Goal: Task Accomplishment & Management: Use online tool/utility

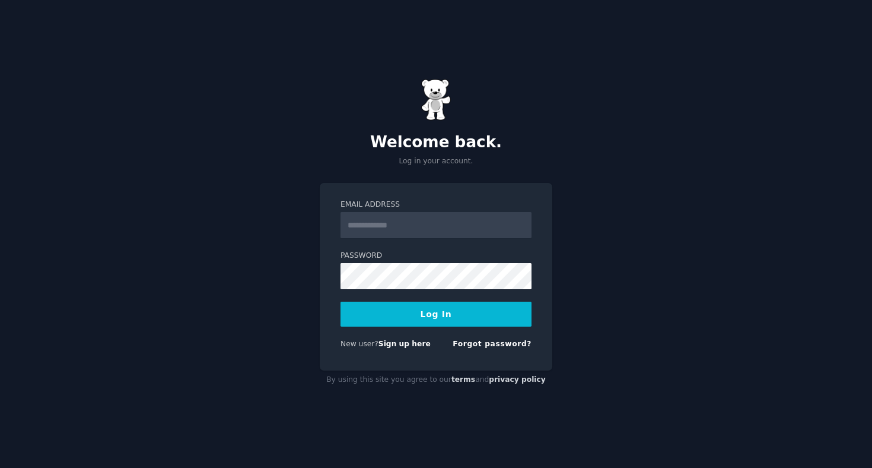
click at [417, 218] on input "Email Address" at bounding box center [436, 225] width 191 height 26
click at [281, 238] on div "Welcome back. Log in your account. Email Address Password Log In New user? Sign…" at bounding box center [436, 234] width 872 height 468
click at [388, 220] on input "Email Address" at bounding box center [436, 225] width 191 height 26
click at [258, 278] on div "Welcome back. Log in your account. Email Address Password Log In New user? Sign…" at bounding box center [436, 234] width 872 height 468
click at [444, 228] on input "Email Address" at bounding box center [436, 225] width 191 height 26
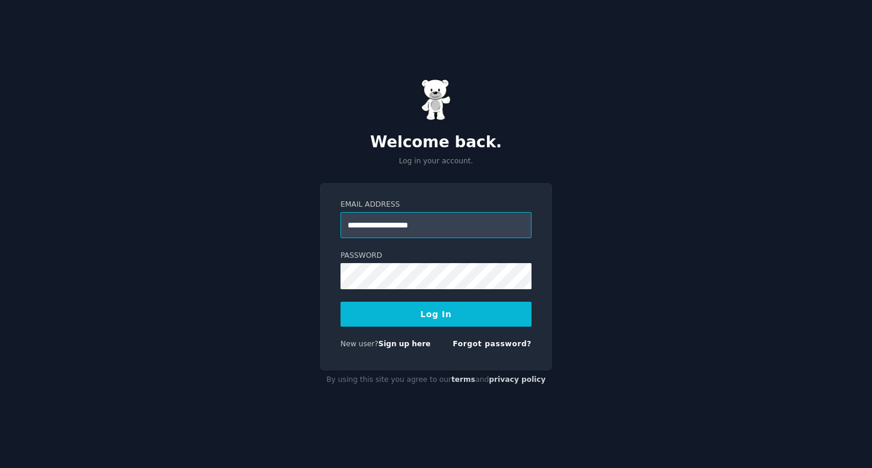
click at [468, 231] on input "**********" at bounding box center [436, 225] width 191 height 26
type input "**********"
click at [436, 319] on button "Log In" at bounding box center [436, 313] width 191 height 25
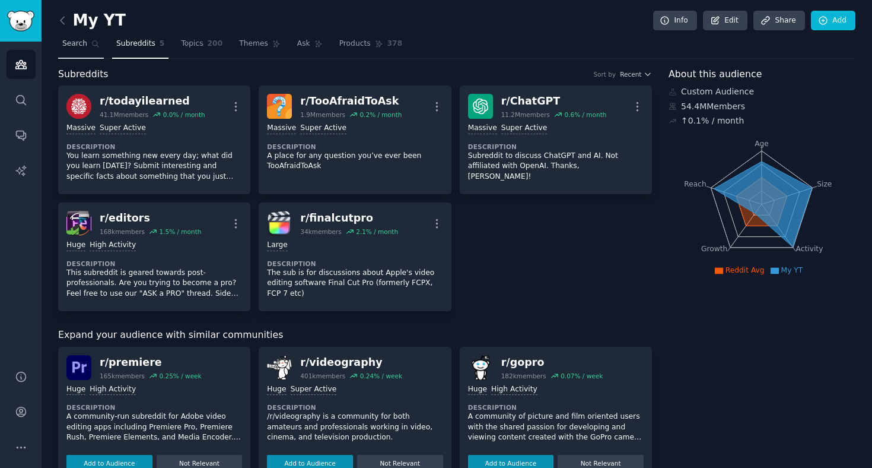
click at [72, 42] on span "Search" at bounding box center [74, 44] width 25 height 11
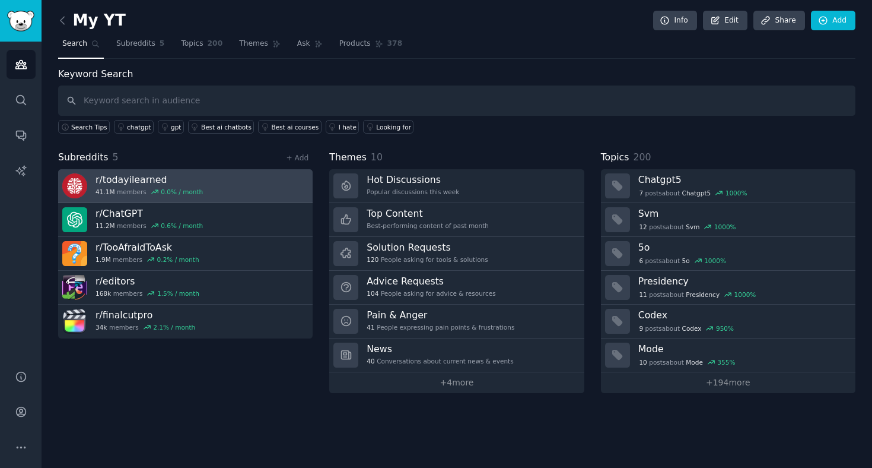
click at [152, 182] on h3 "r/ todayilearned" at bounding box center [149, 179] width 107 height 12
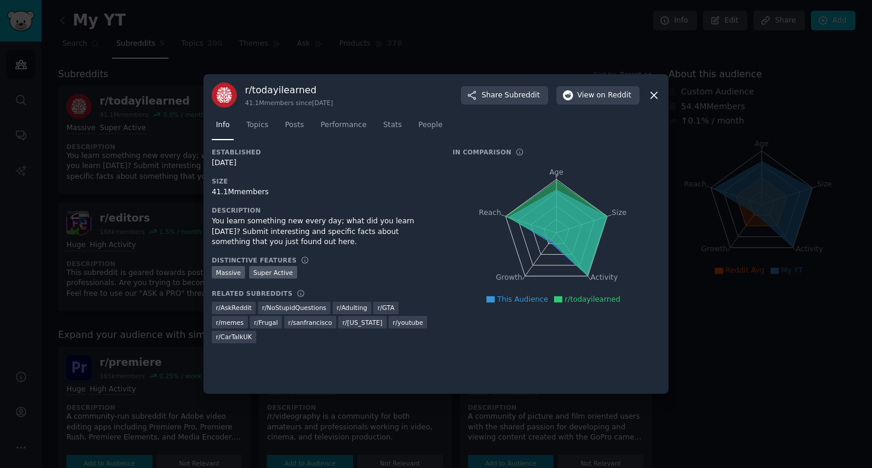
click at [656, 94] on icon at bounding box center [654, 95] width 12 height 12
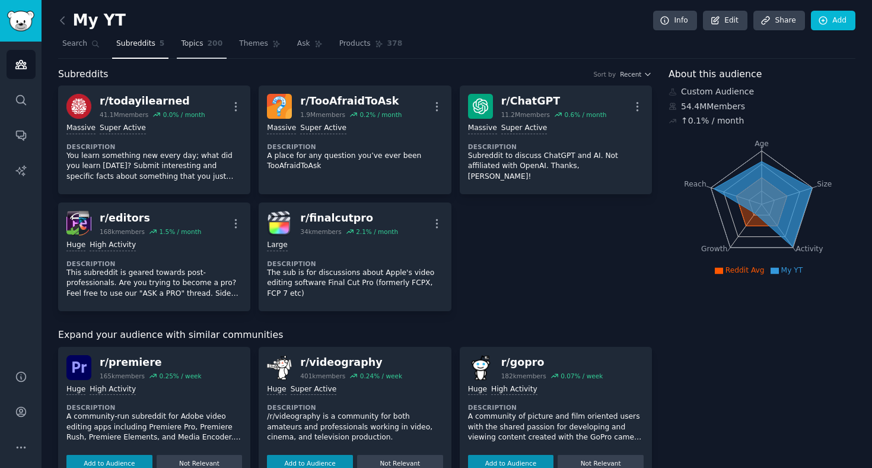
click at [210, 46] on span "200" at bounding box center [215, 44] width 15 height 11
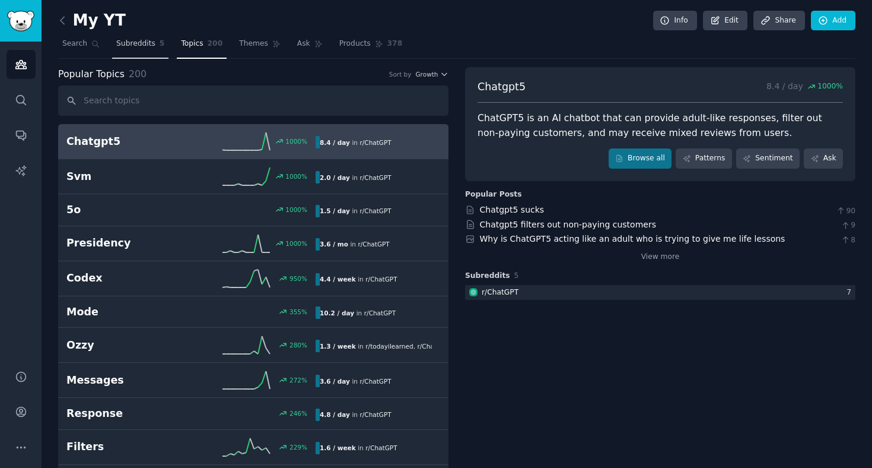
click at [143, 46] on span "Subreddits" at bounding box center [135, 44] width 39 height 11
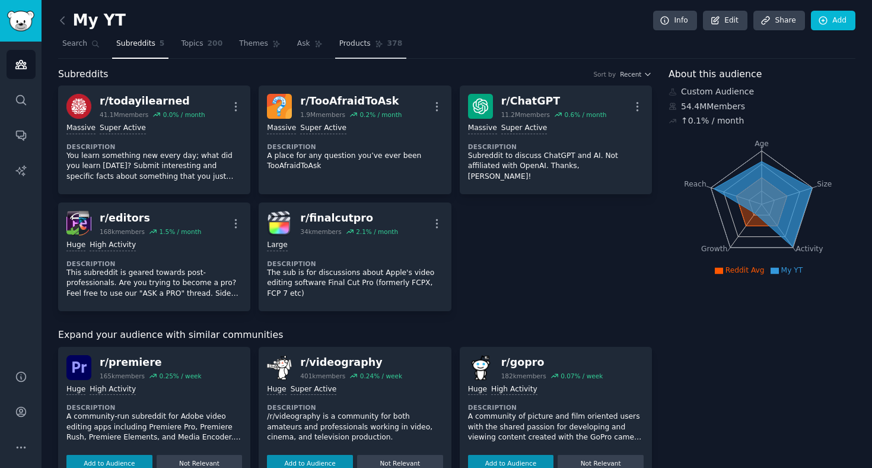
click at [350, 50] on link "Products 378" at bounding box center [370, 46] width 71 height 24
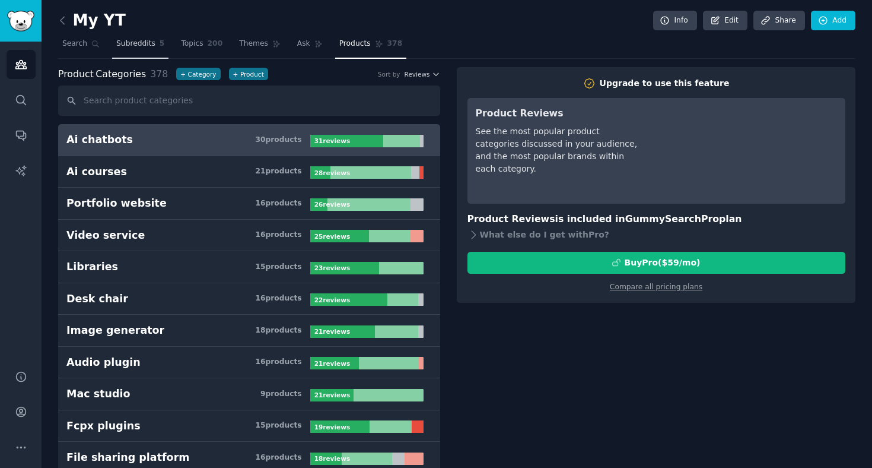
click at [138, 49] on link "Subreddits 5" at bounding box center [140, 46] width 56 height 24
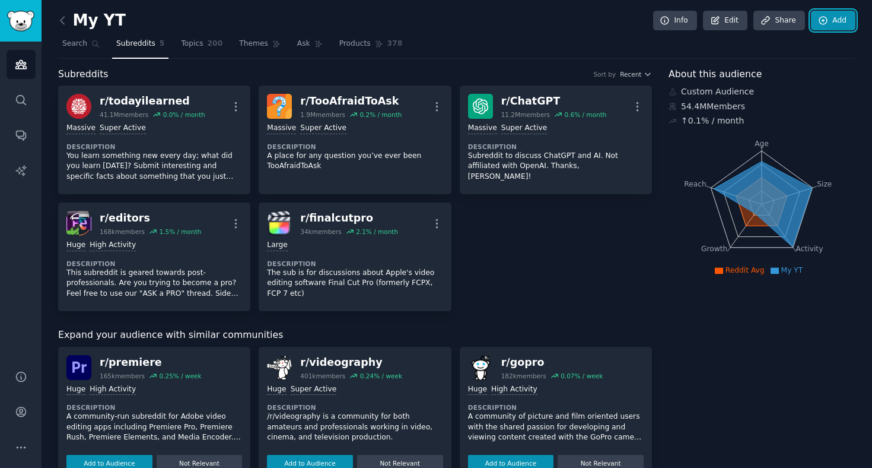
click at [829, 18] on link "Add" at bounding box center [833, 21] width 45 height 20
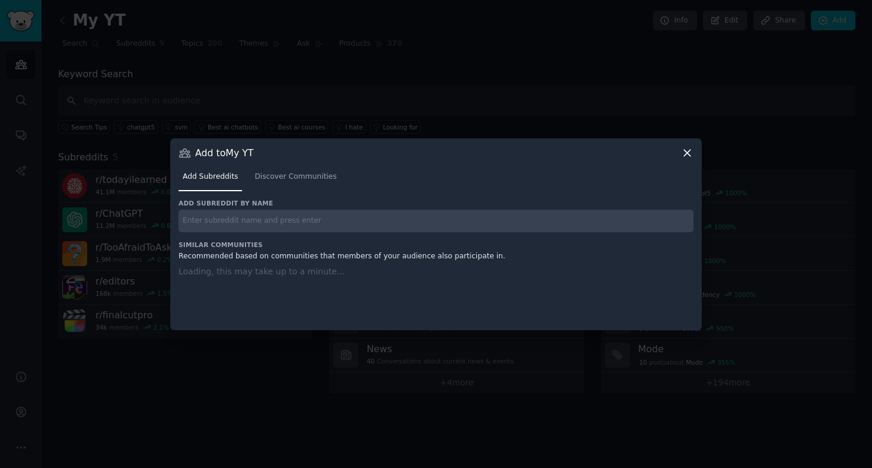
click at [262, 224] on input "text" at bounding box center [436, 220] width 515 height 23
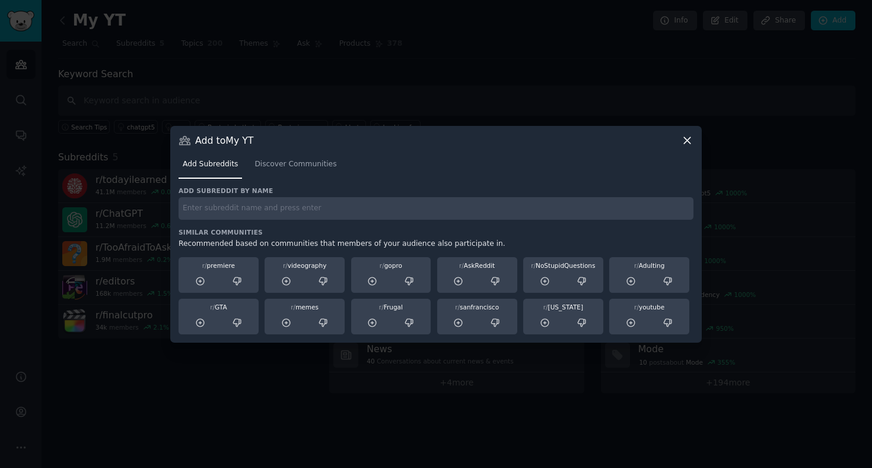
click at [693, 136] on icon at bounding box center [687, 140] width 12 height 12
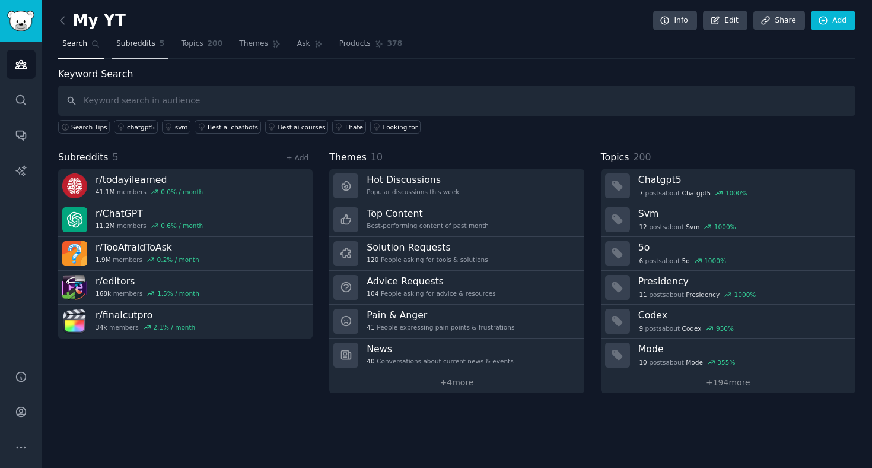
click at [149, 45] on span "Subreddits" at bounding box center [135, 44] width 39 height 11
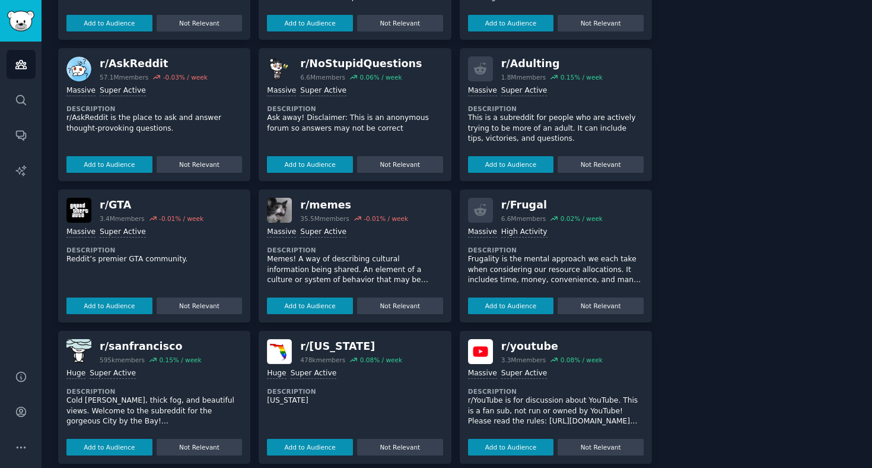
scroll to position [452, 0]
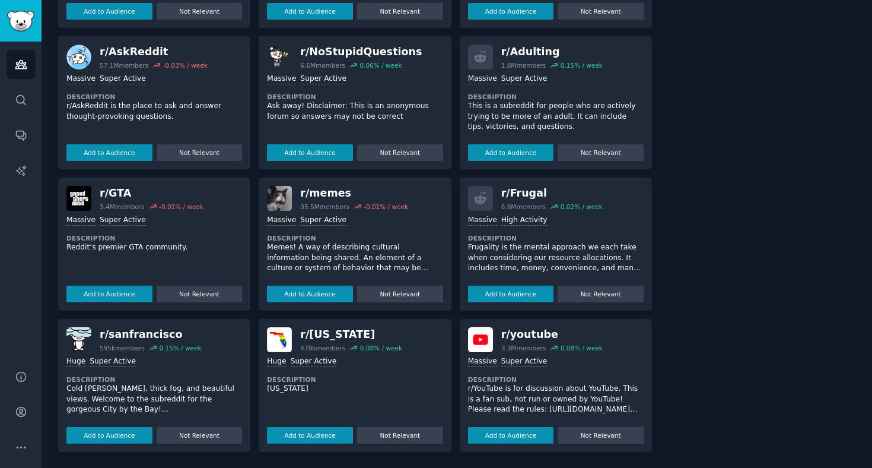
click at [519, 192] on div "r/ Frugal" at bounding box center [551, 193] width 101 height 15
click at [497, 293] on button "Add to Audience" at bounding box center [511, 293] width 86 height 17
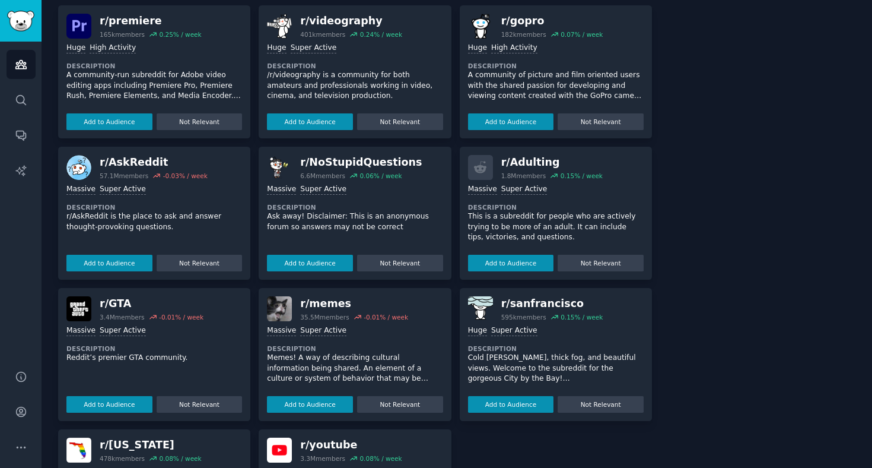
scroll to position [312, 0]
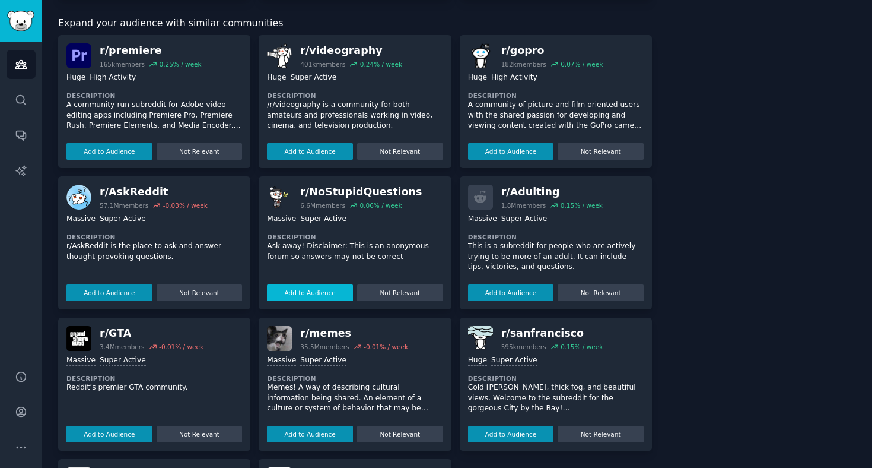
click at [306, 294] on button "Add to Audience" at bounding box center [310, 292] width 86 height 17
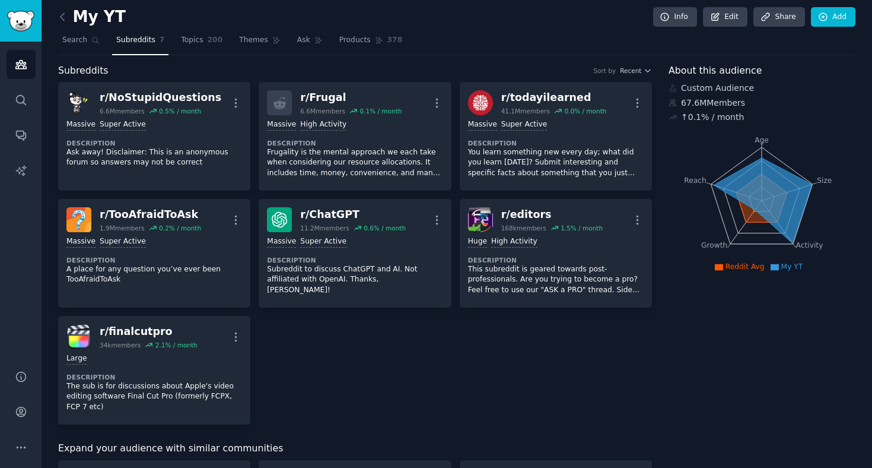
scroll to position [0, 0]
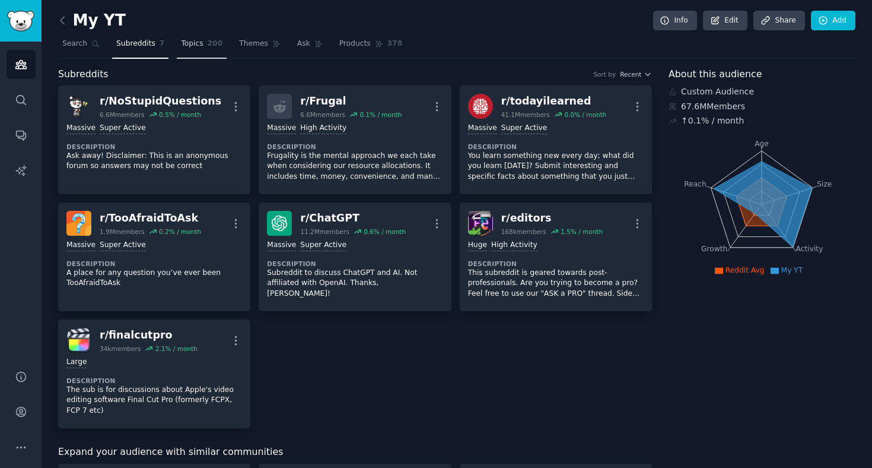
click at [199, 48] on span "Topics" at bounding box center [192, 44] width 22 height 11
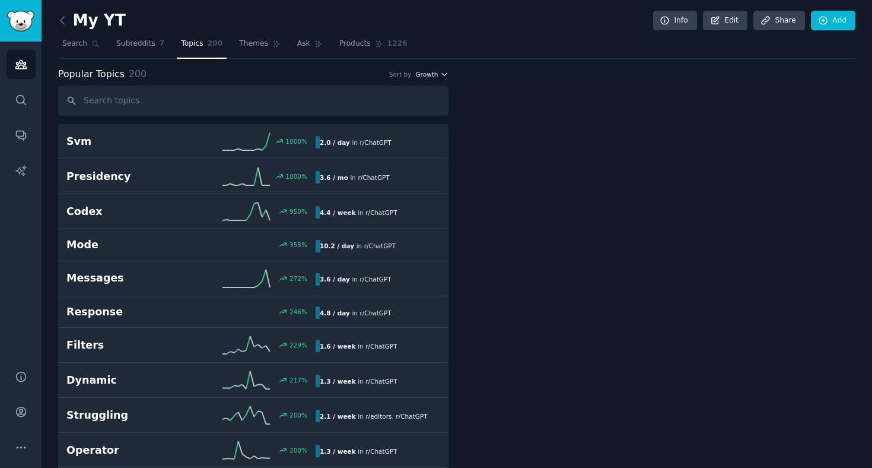
click at [437, 71] on button "Growth" at bounding box center [431, 74] width 33 height 8
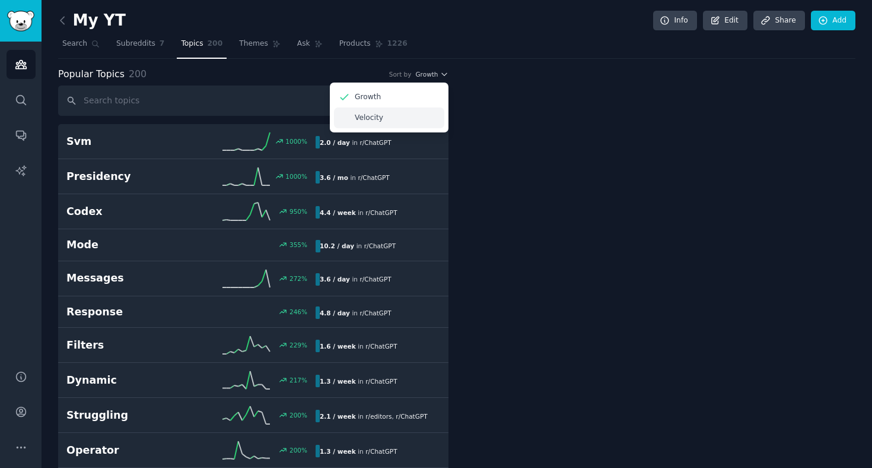
click at [405, 111] on div "Velocity" at bounding box center [389, 117] width 110 height 21
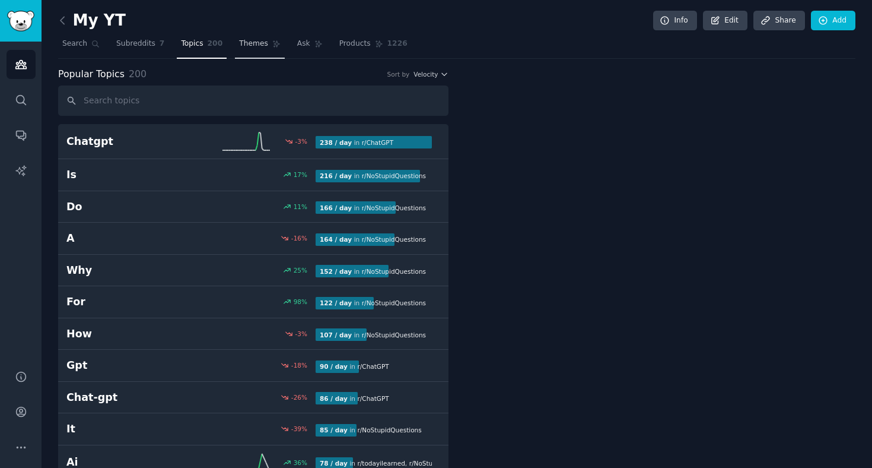
click at [249, 46] on span "Themes" at bounding box center [253, 44] width 29 height 11
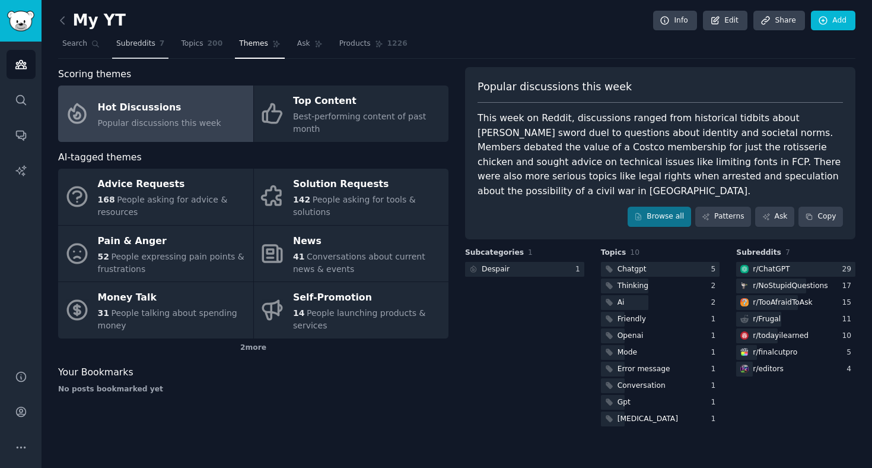
click at [151, 39] on span "Subreddits" at bounding box center [135, 44] width 39 height 11
